Goal: Task Accomplishment & Management: Use online tool/utility

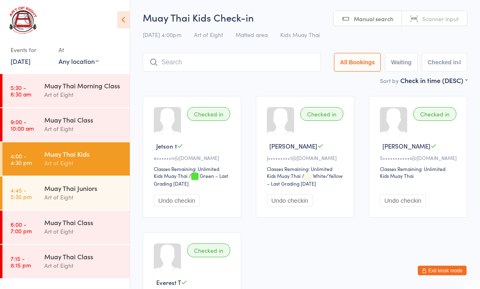
click at [91, 190] on div "Muay Thai Juniors" at bounding box center [83, 187] width 78 height 9
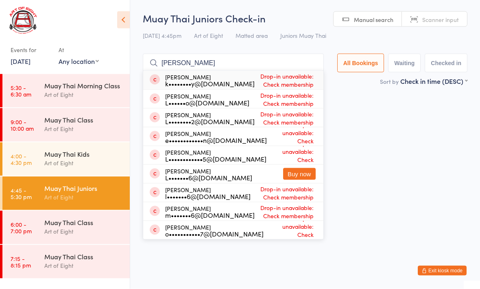
type input "[PERSON_NAME]"
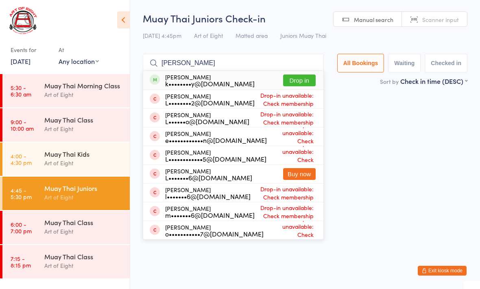
type input "[PERSON_NAME]"
click at [302, 75] on button "Drop in" at bounding box center [299, 80] width 33 height 12
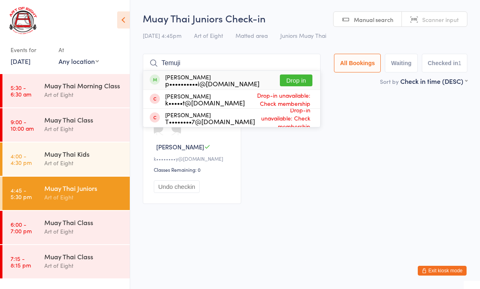
type input "Temuji"
click at [291, 72] on div "[PERSON_NAME] p••••••••••i@[DOMAIN_NAME] Drop in" at bounding box center [231, 80] width 177 height 19
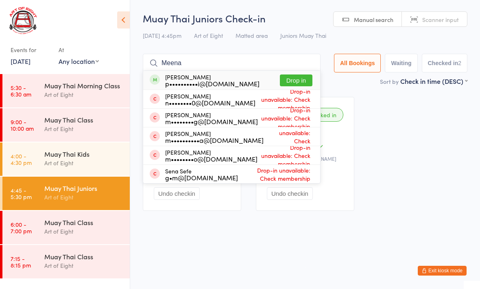
type input "Meena"
click at [293, 77] on button "Drop in" at bounding box center [296, 80] width 33 height 12
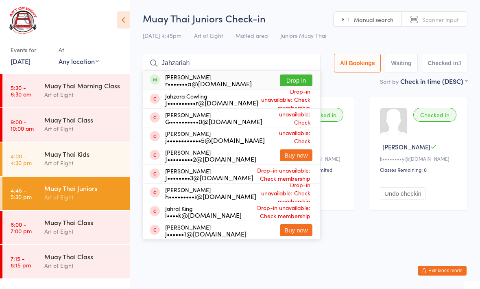
type input "Jahzariah"
click at [296, 76] on button "Drop in" at bounding box center [296, 80] width 33 height 12
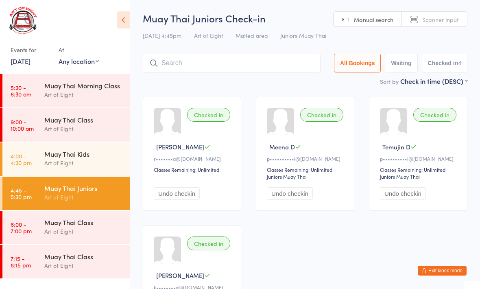
click at [65, 232] on div "Art of Eight" at bounding box center [83, 230] width 78 height 9
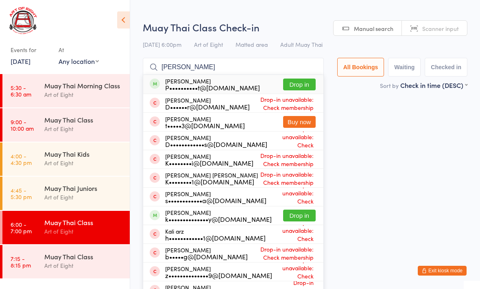
type input "Kai"
click at [285, 85] on button "Drop in" at bounding box center [299, 84] width 33 height 12
